Goal: Task Accomplishment & Management: Use online tool/utility

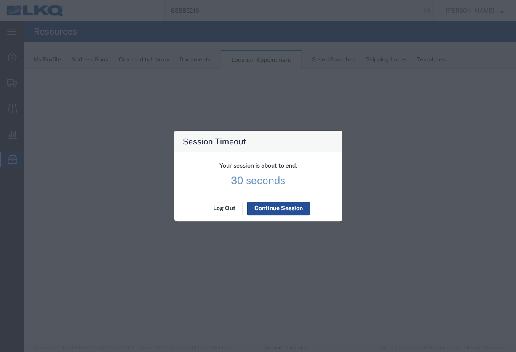
select select "28712"
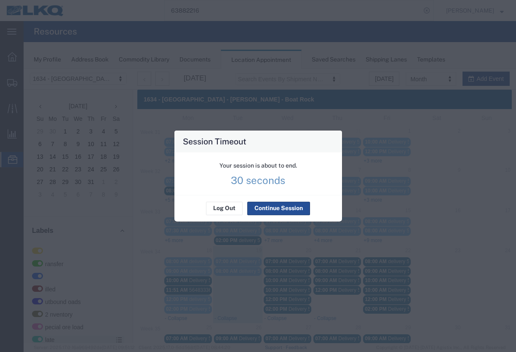
scroll to position [29, 0]
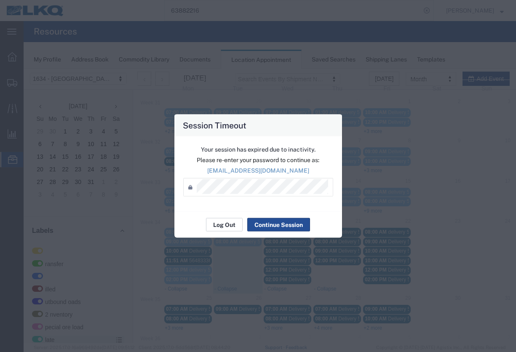
click at [229, 226] on button "Log Out" at bounding box center [224, 224] width 37 height 13
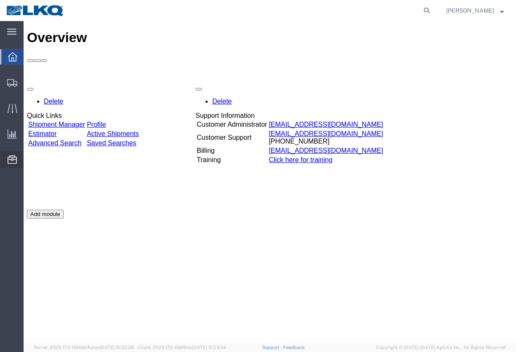
click at [0, 0] on span "Location Appointment" at bounding box center [0, 0] width 0 height 0
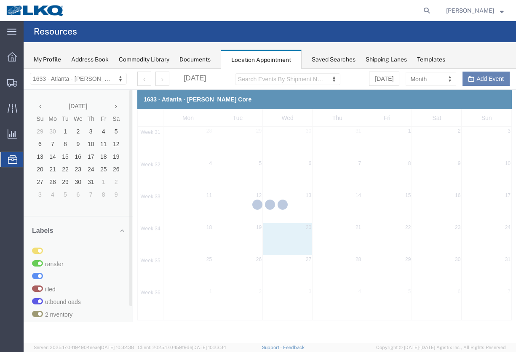
drag, startPoint x: 95, startPoint y: 10, endPoint x: 119, endPoint y: 79, distance: 72.7
click at [119, 79] on div at bounding box center [270, 206] width 492 height 274
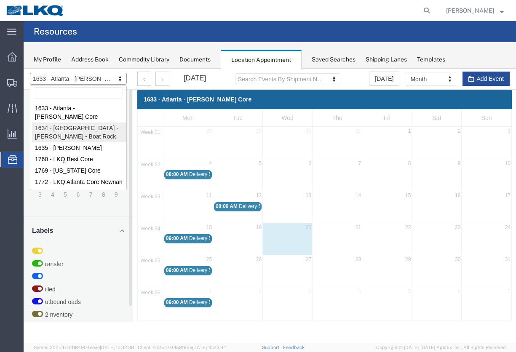
select select "28712"
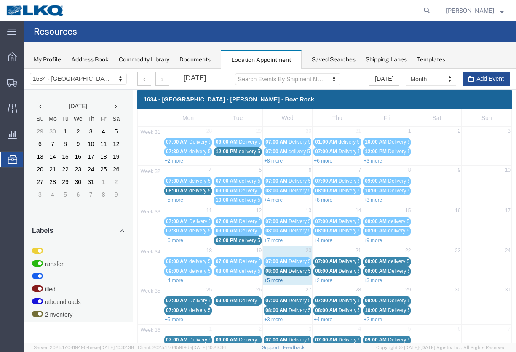
click at [271, 282] on link "+5 more" at bounding box center [273, 280] width 19 height 6
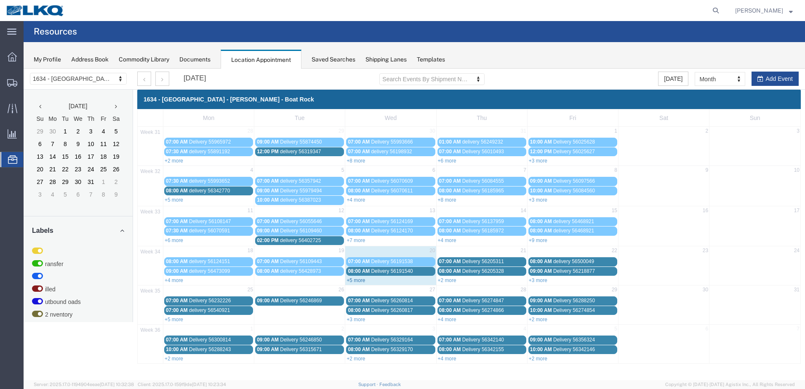
click at [356, 281] on link "+5 more" at bounding box center [355, 280] width 19 height 6
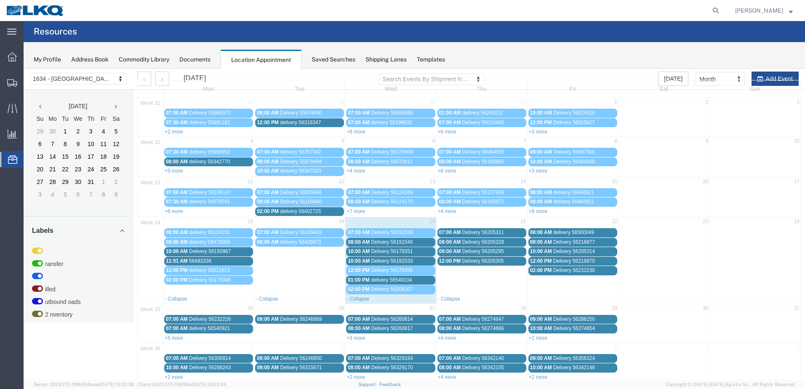
scroll to position [40, 0]
